Goal: Information Seeking & Learning: Learn about a topic

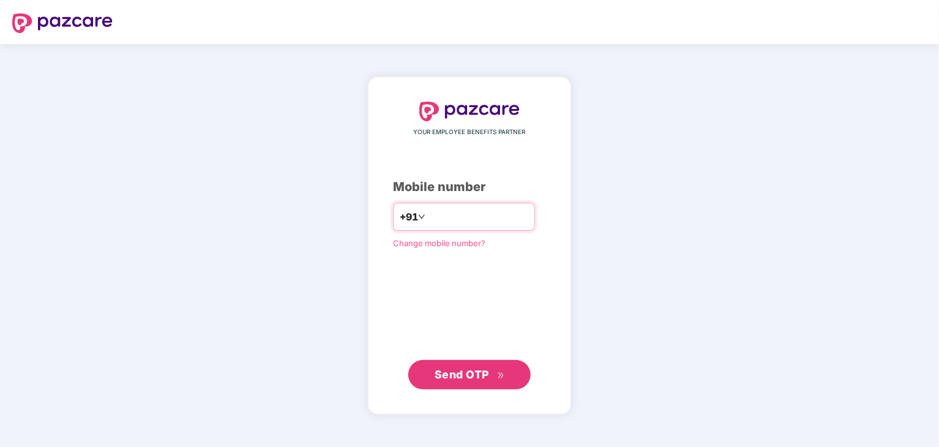
click at [460, 209] on input "number" at bounding box center [478, 217] width 100 height 20
type input "**********"
click at [452, 373] on span "Send OTP" at bounding box center [462, 374] width 54 height 13
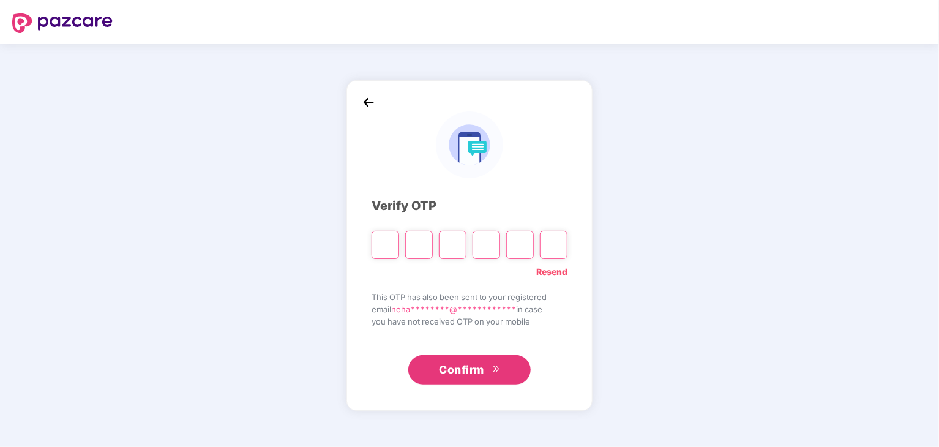
type input "*"
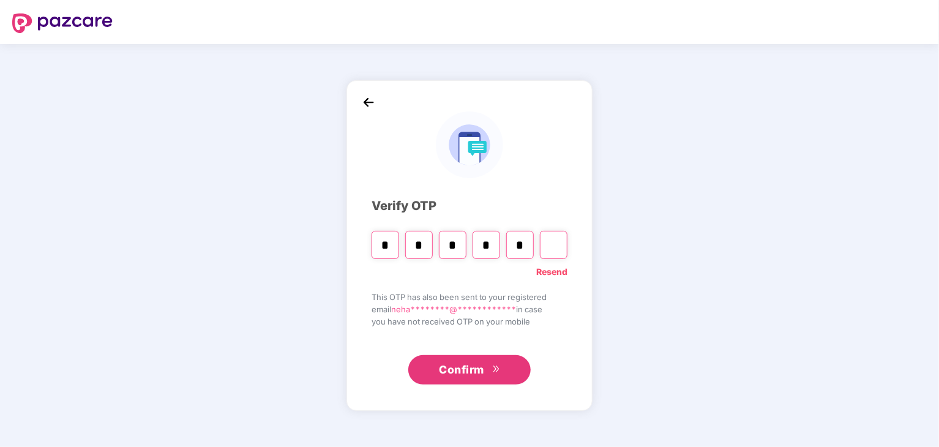
type input "*"
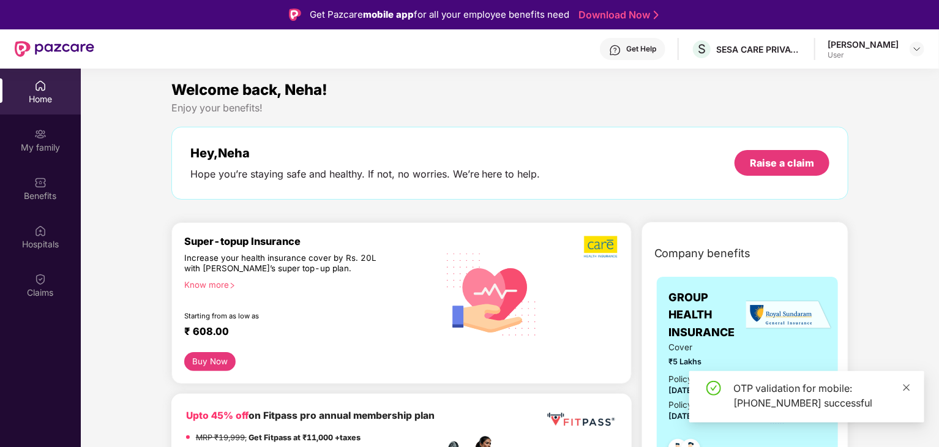
click at [906, 389] on icon "close" at bounding box center [906, 387] width 9 height 9
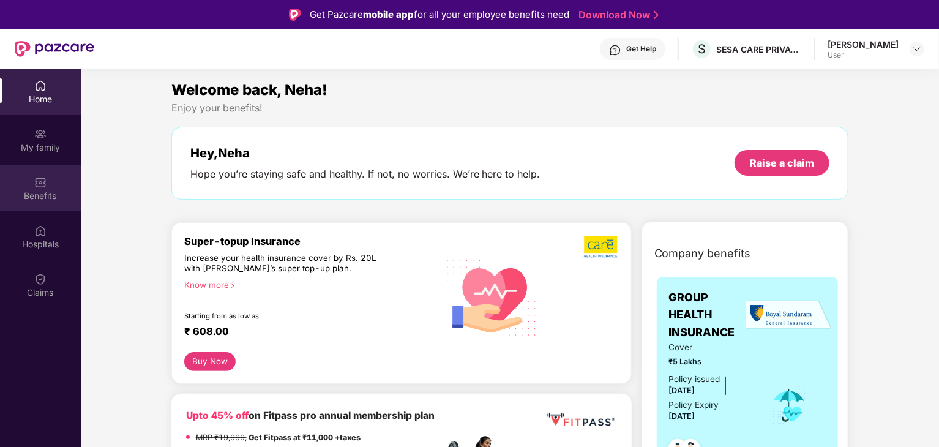
click at [37, 189] on div "Benefits" at bounding box center [40, 188] width 81 height 46
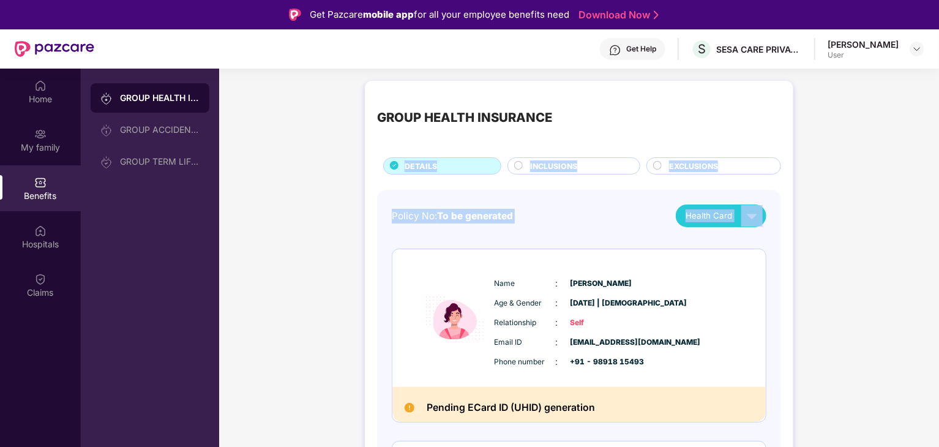
drag, startPoint x: 940, startPoint y: 125, endPoint x: 939, endPoint y: 198, distance: 72.9
click at [939, 194] on html "Get Pazcare mobile app for all your employee benefits need Download Now Get Hel…" at bounding box center [469, 223] width 939 height 447
click at [405, 407] on img at bounding box center [410, 408] width 10 height 10
click at [409, 407] on img at bounding box center [410, 408] width 10 height 10
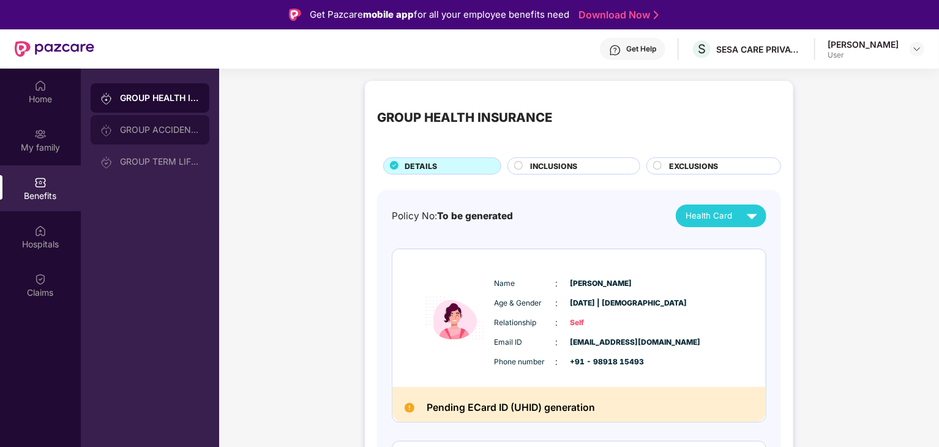
click at [132, 129] on div "GROUP ACCIDENTAL INSURANCE" at bounding box center [160, 130] width 80 height 10
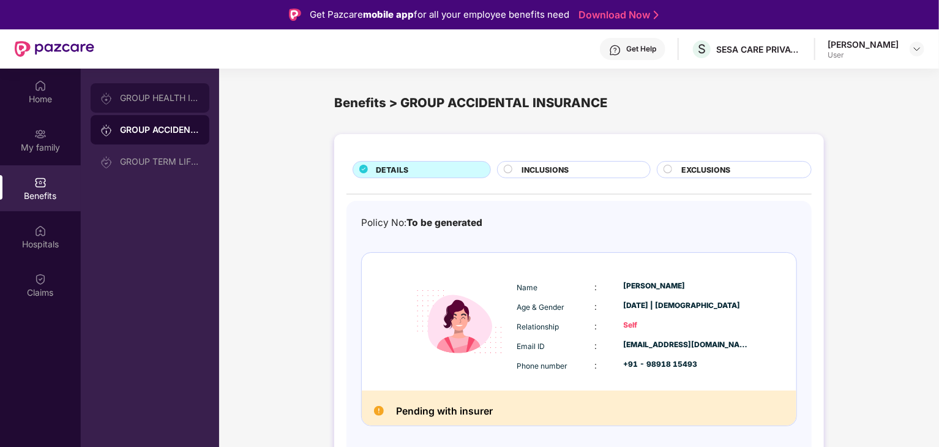
drag, startPoint x: 146, startPoint y: 85, endPoint x: 144, endPoint y: 91, distance: 6.4
click at [144, 91] on div "GROUP HEALTH INSURANCE" at bounding box center [150, 97] width 119 height 29
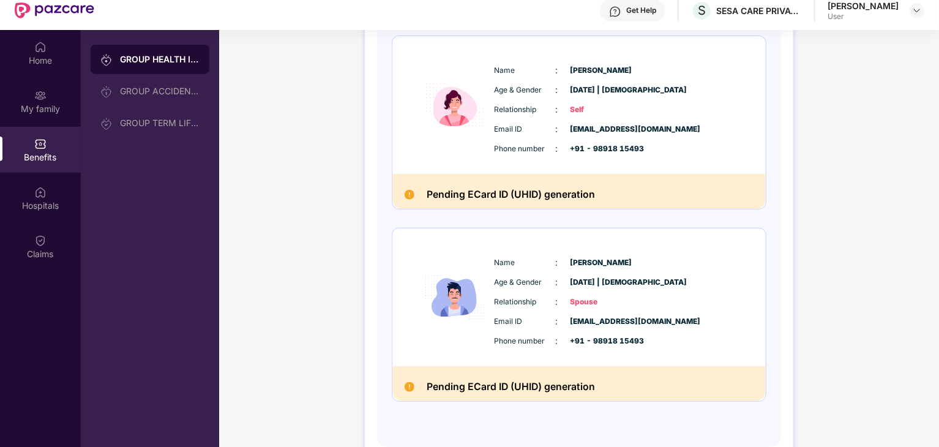
scroll to position [69, 0]
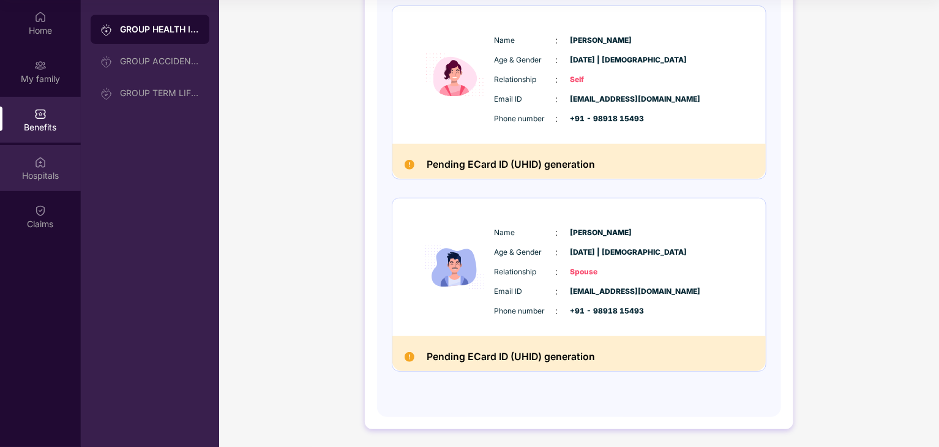
click at [41, 168] on div "Hospitals" at bounding box center [40, 168] width 81 height 46
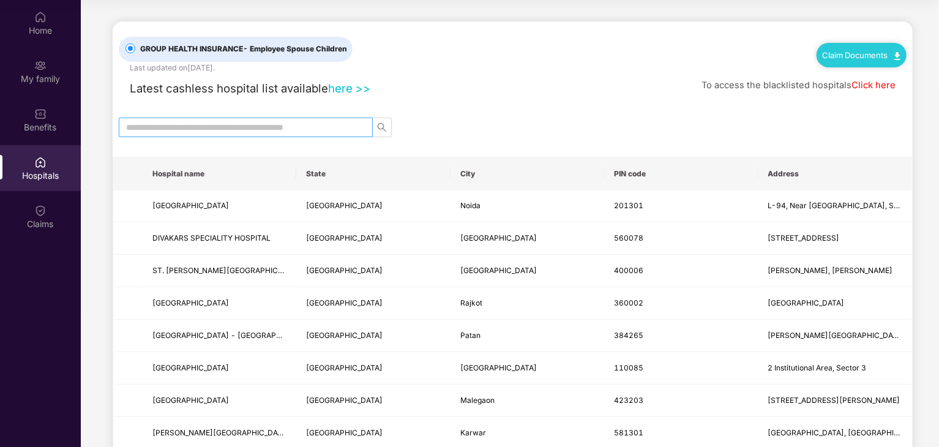
click at [292, 133] on span at bounding box center [246, 128] width 254 height 20
click at [291, 128] on input "text" at bounding box center [241, 127] width 230 height 13
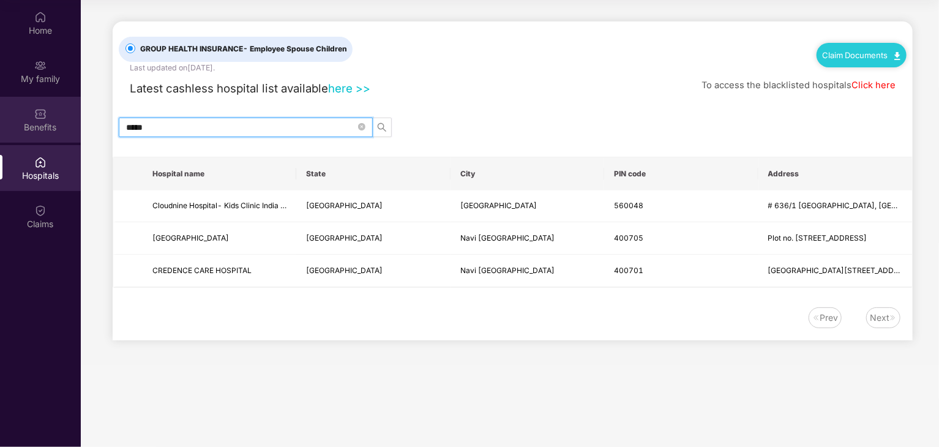
type input "*****"
click at [37, 118] on img at bounding box center [40, 114] width 12 height 12
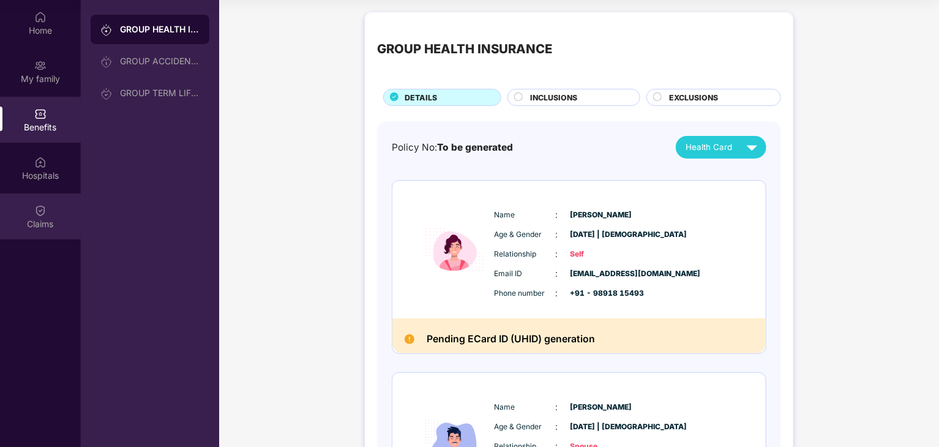
click at [44, 218] on div "Claims" at bounding box center [40, 224] width 81 height 12
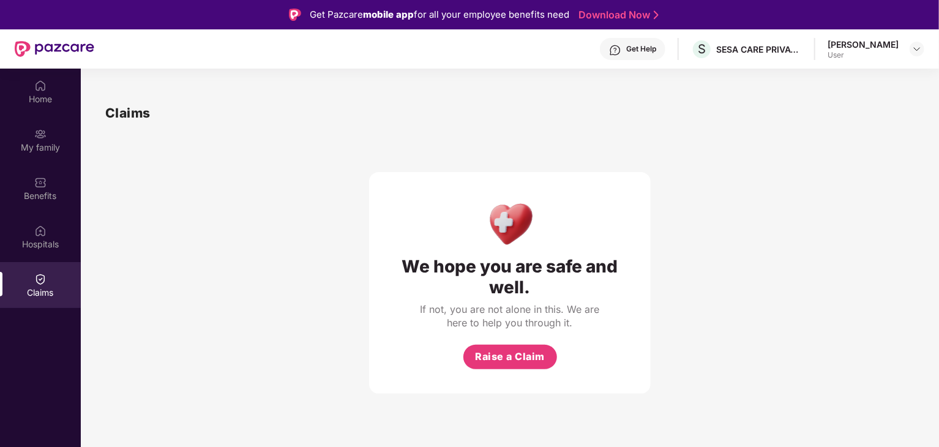
click at [894, 50] on div "[PERSON_NAME]" at bounding box center [863, 45] width 71 height 12
drag, startPoint x: 909, startPoint y: 50, endPoint x: 928, endPoint y: 53, distance: 19.9
click at [912, 51] on div "[PERSON_NAME] User" at bounding box center [876, 49] width 97 height 21
click at [916, 51] on img at bounding box center [917, 49] width 10 height 10
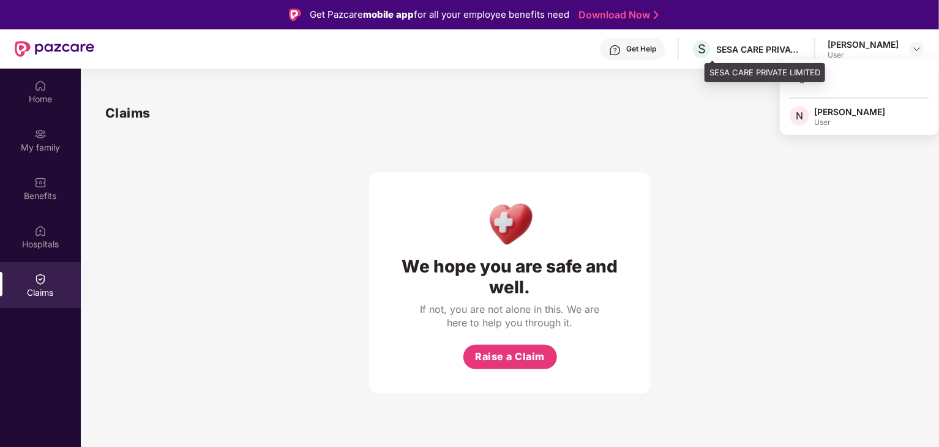
click at [771, 53] on div "SESA CARE PRIVATE LIMITED" at bounding box center [759, 49] width 86 height 12
click at [737, 47] on div "SESA CARE PRIVATE LIMITED" at bounding box center [759, 49] width 86 height 12
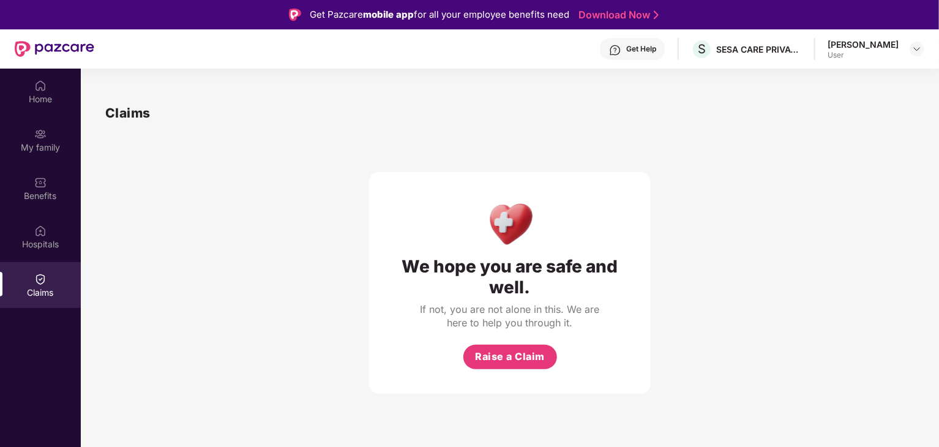
click at [876, 47] on div "[PERSON_NAME]" at bounding box center [863, 45] width 71 height 12
click at [916, 48] on img at bounding box center [917, 49] width 10 height 10
click at [811, 76] on div "Logout" at bounding box center [859, 78] width 159 height 24
